Goal: Task Accomplishment & Management: Manage account settings

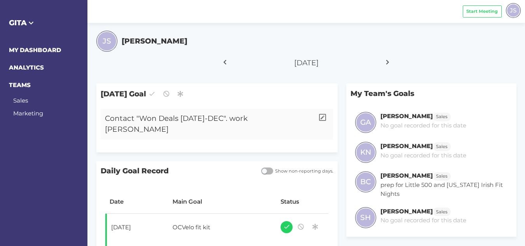
click at [287, 119] on div "Contact "Won Deals [DATE]-DEC". work [PERSON_NAME]" at bounding box center [207, 124] width 213 height 31
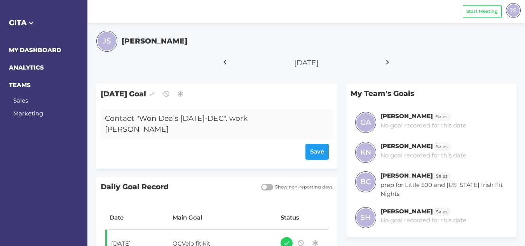
click at [287, 119] on div "Contact "Won Deals [DATE]-DEC". work [PERSON_NAME]" at bounding box center [207, 124] width 213 height 31
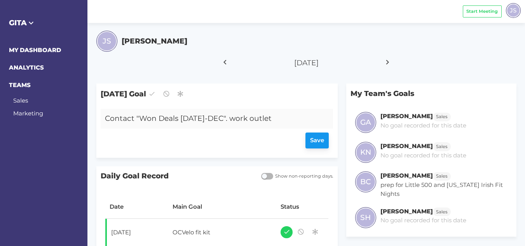
click at [313, 138] on div "Save" at bounding box center [217, 141] width 224 height 16
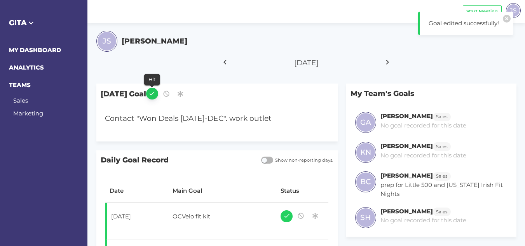
click at [155, 97] on icon "button" at bounding box center [151, 93] width 7 height 10
click at [387, 63] on icon at bounding box center [387, 61] width 13 height 19
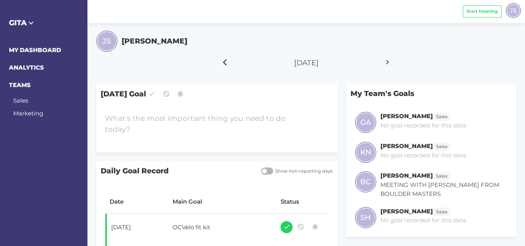
click at [223, 64] on icon at bounding box center [224, 61] width 13 height 19
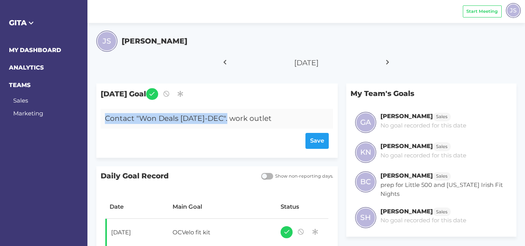
drag, startPoint x: 235, startPoint y: 119, endPoint x: 105, endPoint y: 119, distance: 129.8
click at [105, 119] on div "Contact "Won Deals [DATE]-DEC". work outlet" at bounding box center [207, 119] width 213 height 20
copy div "Contact "Won Deals [DATE]-DEC"
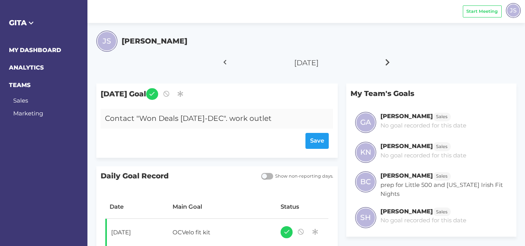
click at [386, 62] on icon at bounding box center [387, 61] width 13 height 19
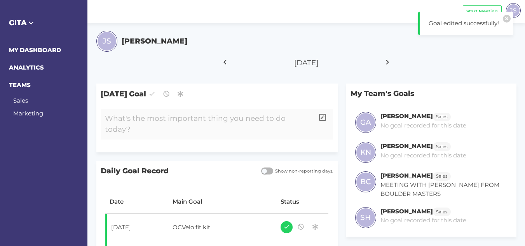
click at [153, 118] on div at bounding box center [207, 124] width 213 height 31
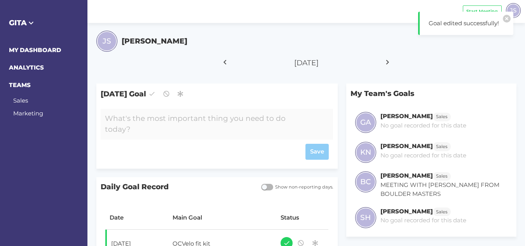
paste div
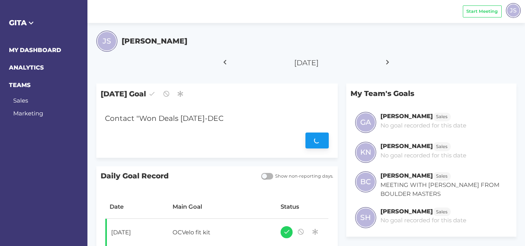
click at [316, 139] on div "Save" at bounding box center [217, 141] width 224 height 16
